Goal: Transaction & Acquisition: Purchase product/service

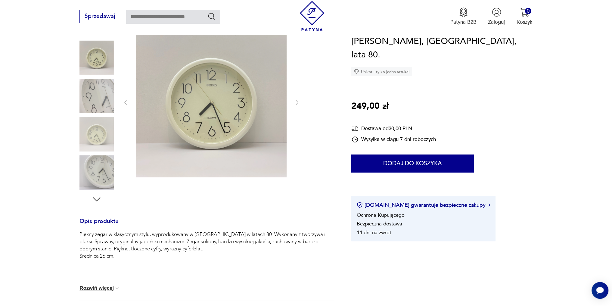
scroll to position [150, 0]
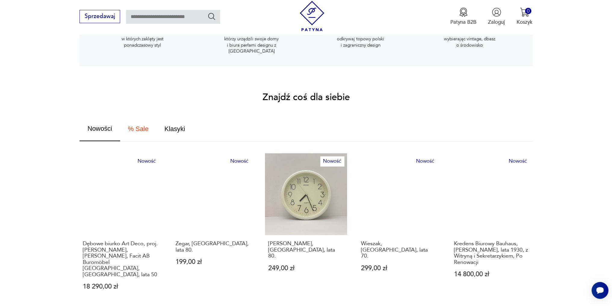
scroll to position [271, 0]
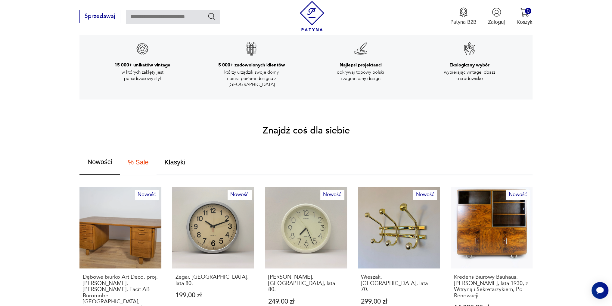
click at [128, 159] on span "% Sale" at bounding box center [138, 162] width 20 height 7
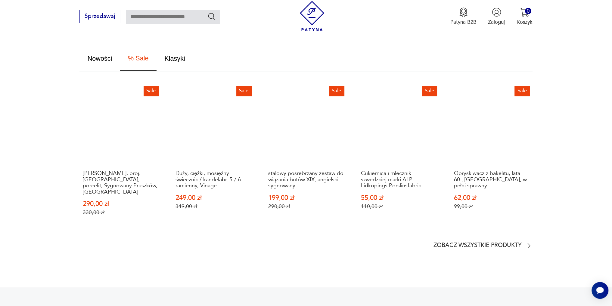
scroll to position [331, 0]
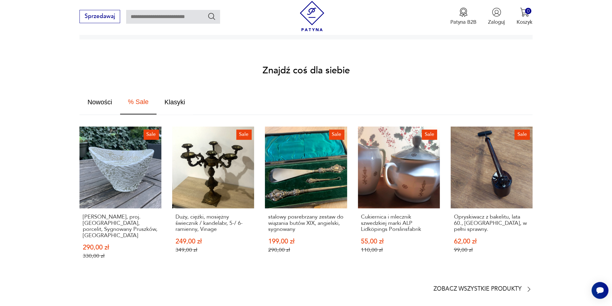
click at [178, 100] on span "Klasyki" at bounding box center [174, 102] width 20 height 7
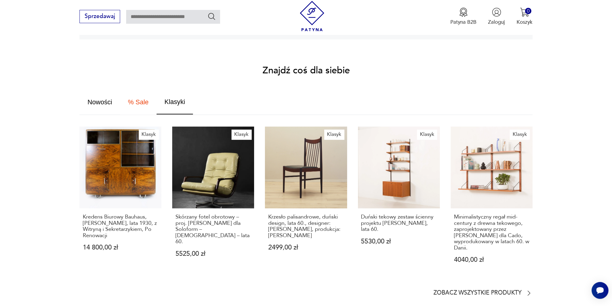
click at [134, 100] on button "% Sale" at bounding box center [138, 102] width 36 height 25
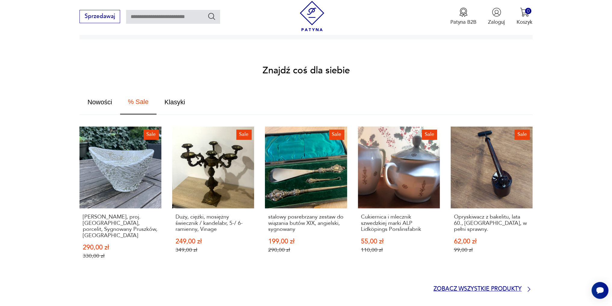
click at [475, 287] on p "Zobacz wszystkie produkty" at bounding box center [477, 289] width 88 height 5
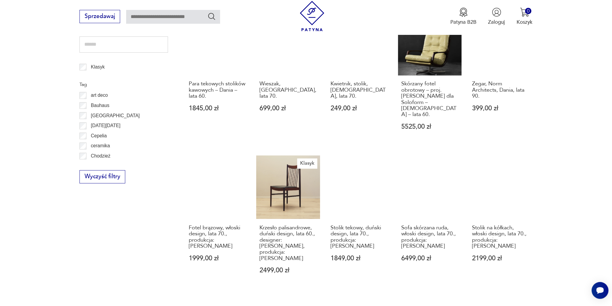
scroll to position [492, 0]
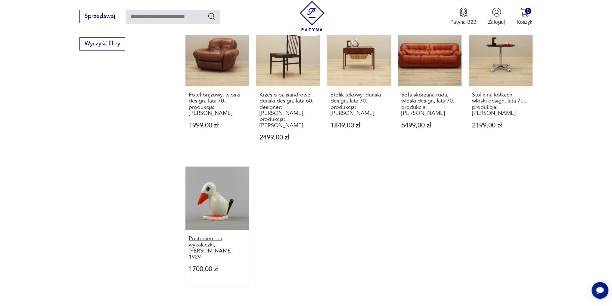
click at [210, 236] on h3 "Postument na wykałaczki, [PERSON_NAME] 1929" at bounding box center [217, 248] width 57 height 25
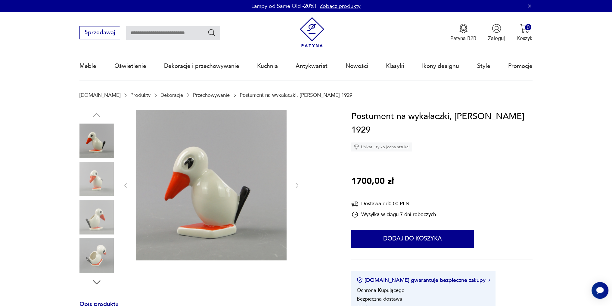
click at [296, 184] on icon "button" at bounding box center [297, 186] width 6 height 6
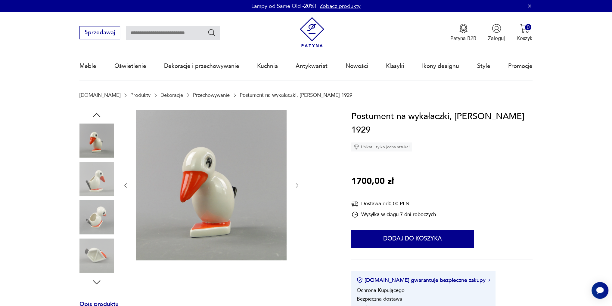
click at [296, 184] on icon "button" at bounding box center [297, 186] width 6 height 6
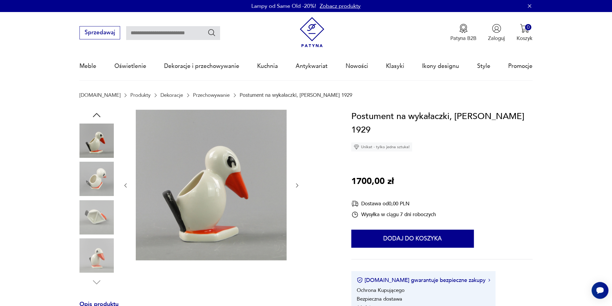
click at [296, 184] on icon "button" at bounding box center [297, 186] width 6 height 6
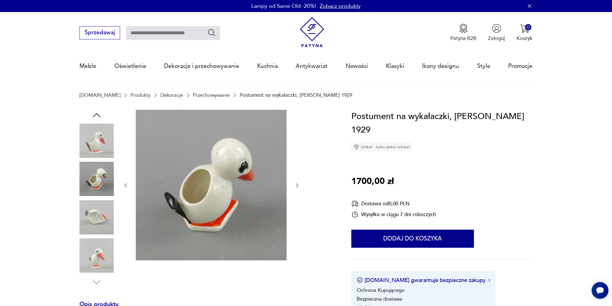
click at [296, 184] on icon "button" at bounding box center [297, 186] width 6 height 6
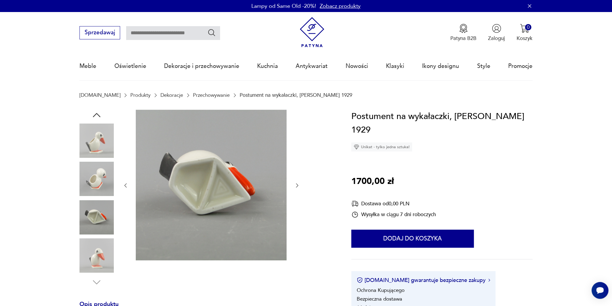
click at [296, 184] on icon "button" at bounding box center [297, 186] width 6 height 6
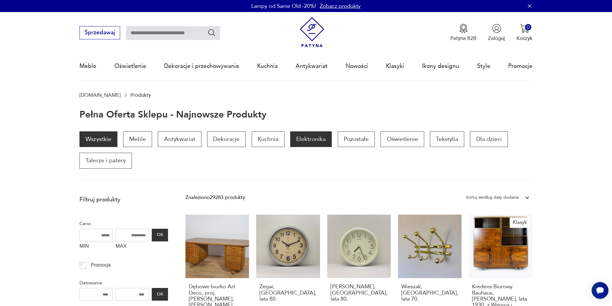
click at [299, 136] on p "Elektronika" at bounding box center [311, 140] width 42 height 16
